Goal: Task Accomplishment & Management: Use online tool/utility

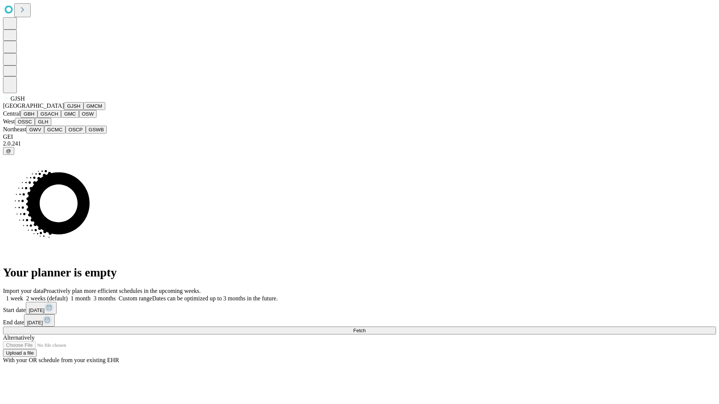
click at [64, 110] on button "GJSH" at bounding box center [73, 106] width 19 height 8
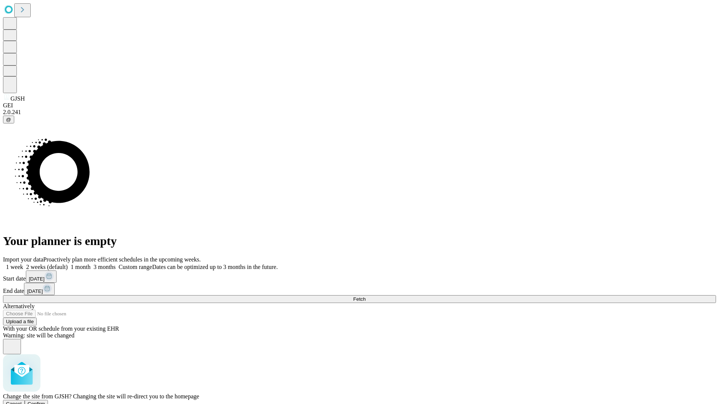
click at [45, 401] on span "Confirm" at bounding box center [37, 404] width 18 height 6
click at [68, 264] on label "2 weeks (default)" at bounding box center [45, 267] width 45 height 6
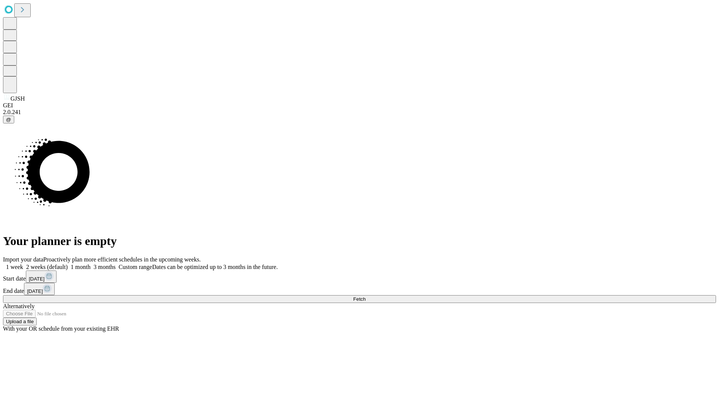
click at [365, 297] on span "Fetch" at bounding box center [359, 300] width 12 height 6
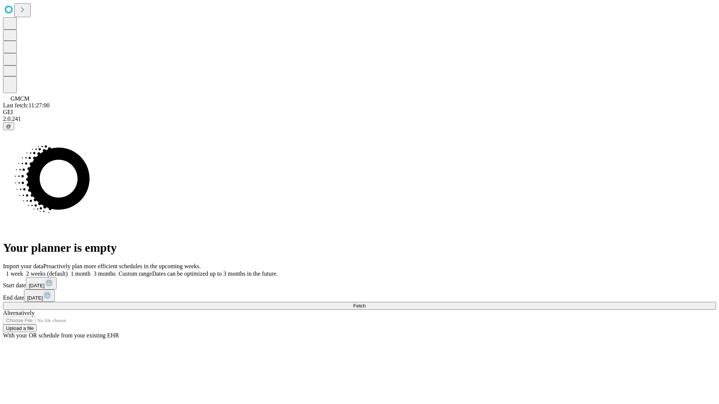
click at [68, 271] on label "2 weeks (default)" at bounding box center [45, 274] width 45 height 6
click at [365, 303] on span "Fetch" at bounding box center [359, 306] width 12 height 6
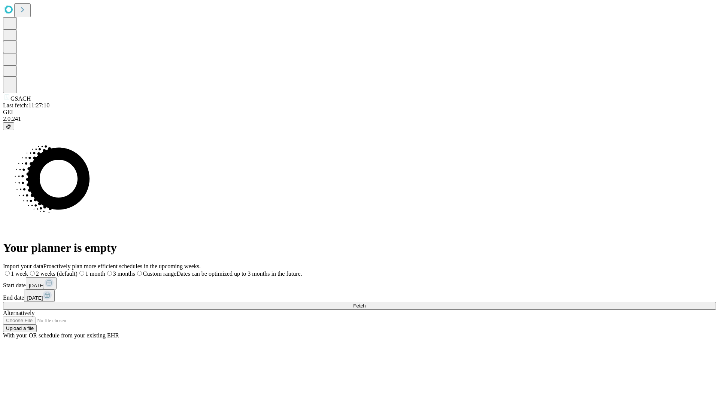
click at [78, 271] on label "2 weeks (default)" at bounding box center [52, 274] width 49 height 6
click at [365, 303] on span "Fetch" at bounding box center [359, 306] width 12 height 6
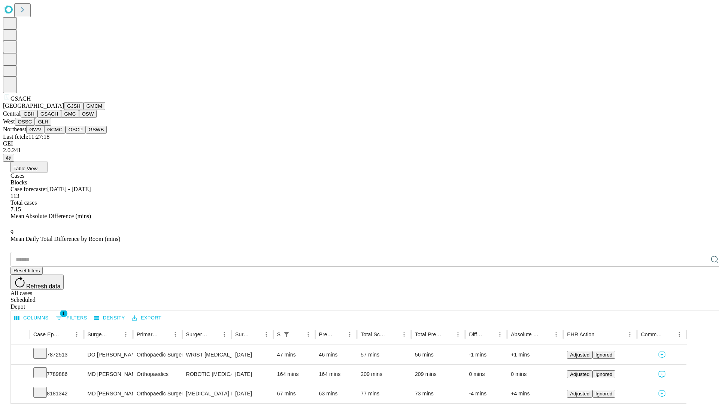
click at [61, 118] on button "GMC" at bounding box center [70, 114] width 18 height 8
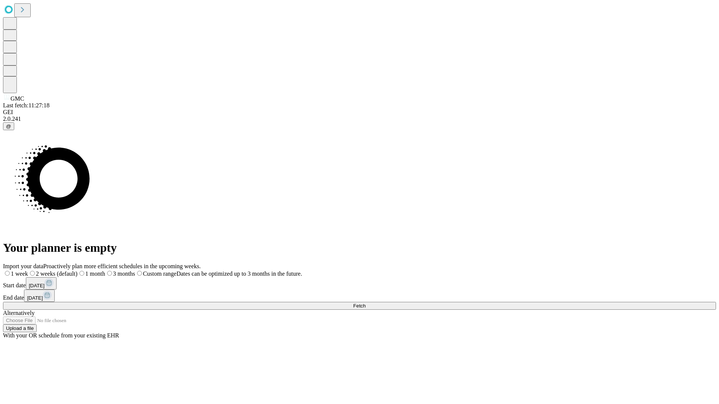
click at [365, 303] on span "Fetch" at bounding box center [359, 306] width 12 height 6
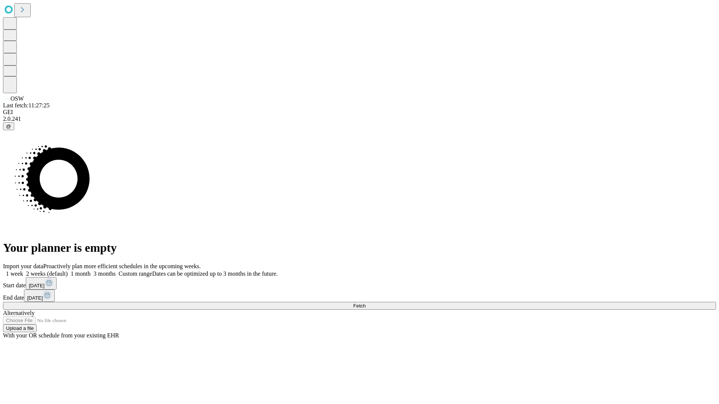
click at [68, 271] on label "2 weeks (default)" at bounding box center [45, 274] width 45 height 6
click at [365, 303] on span "Fetch" at bounding box center [359, 306] width 12 height 6
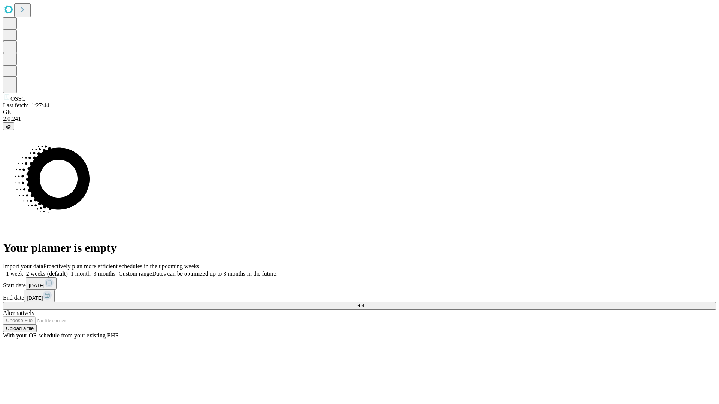
click at [365, 303] on span "Fetch" at bounding box center [359, 306] width 12 height 6
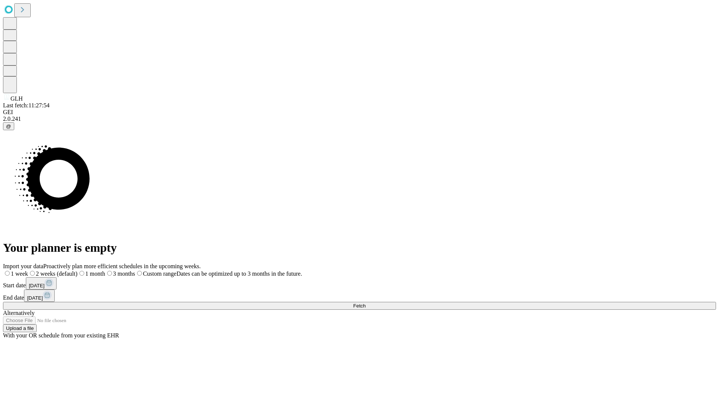
click at [365, 303] on span "Fetch" at bounding box center [359, 306] width 12 height 6
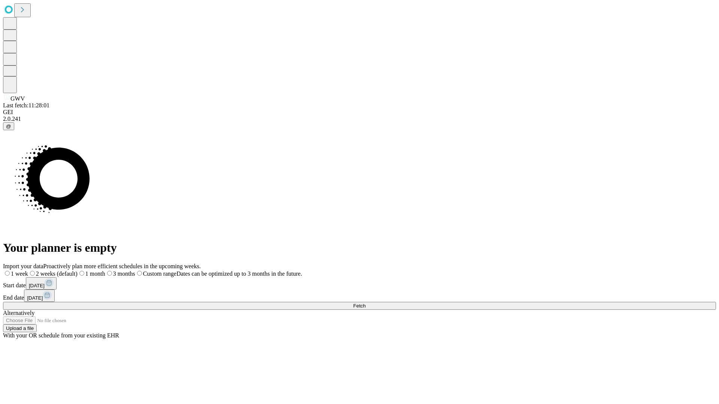
click at [365, 303] on span "Fetch" at bounding box center [359, 306] width 12 height 6
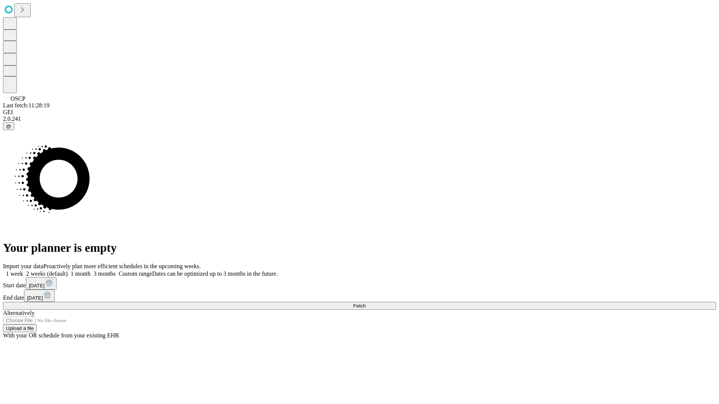
click at [68, 271] on label "2 weeks (default)" at bounding box center [45, 274] width 45 height 6
click at [365, 303] on span "Fetch" at bounding box center [359, 306] width 12 height 6
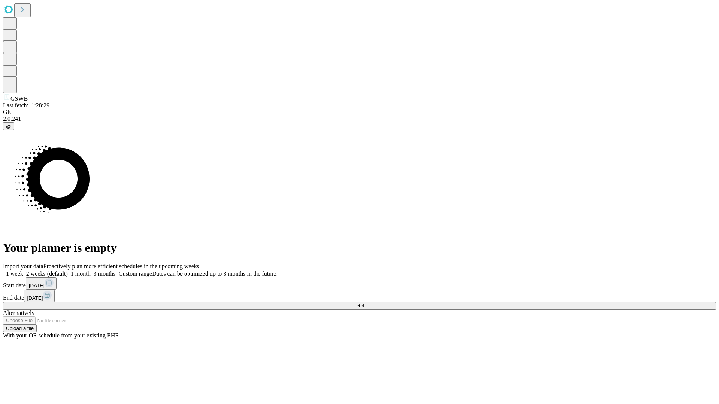
click at [68, 271] on label "2 weeks (default)" at bounding box center [45, 274] width 45 height 6
click at [365, 303] on span "Fetch" at bounding box center [359, 306] width 12 height 6
